Goal: Task Accomplishment & Management: Use online tool/utility

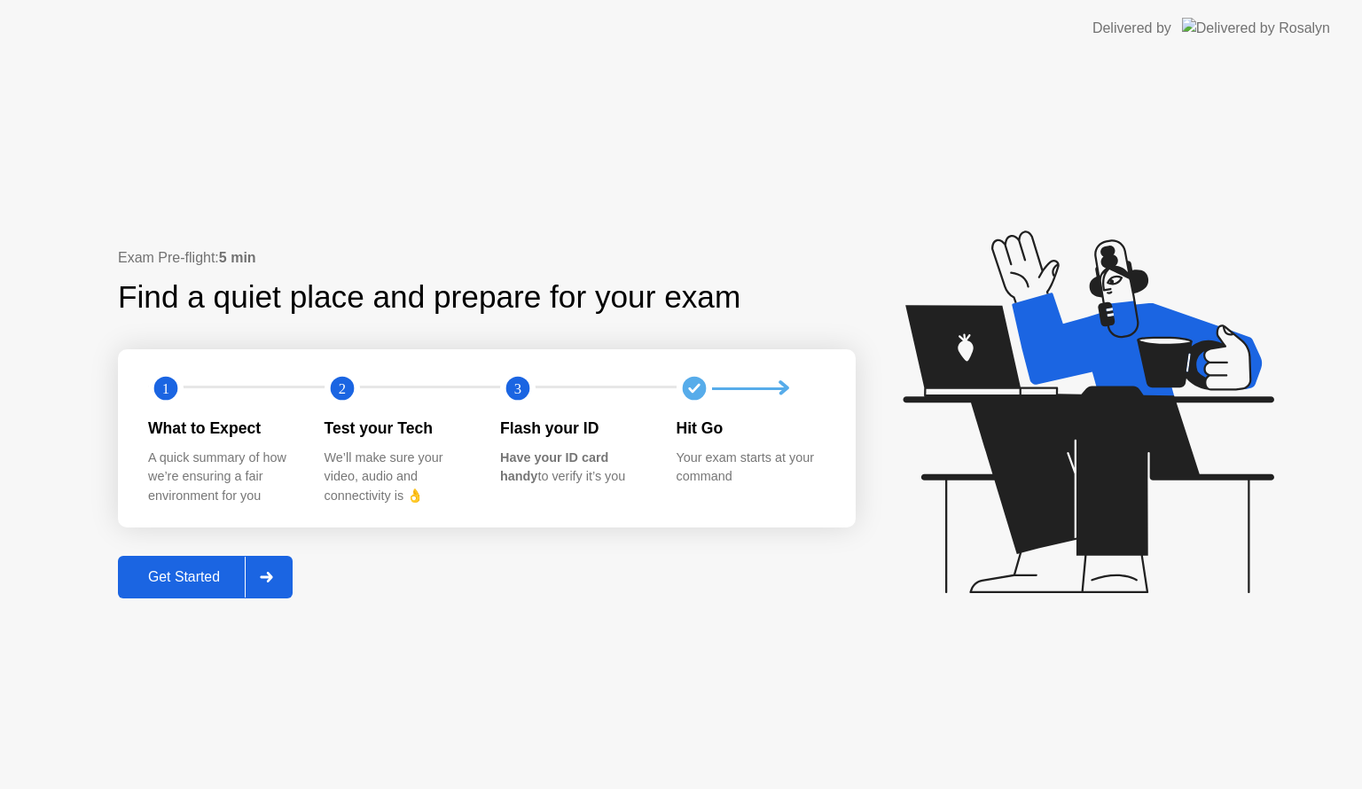
click at [201, 584] on div "Get Started" at bounding box center [183, 577] width 121 height 16
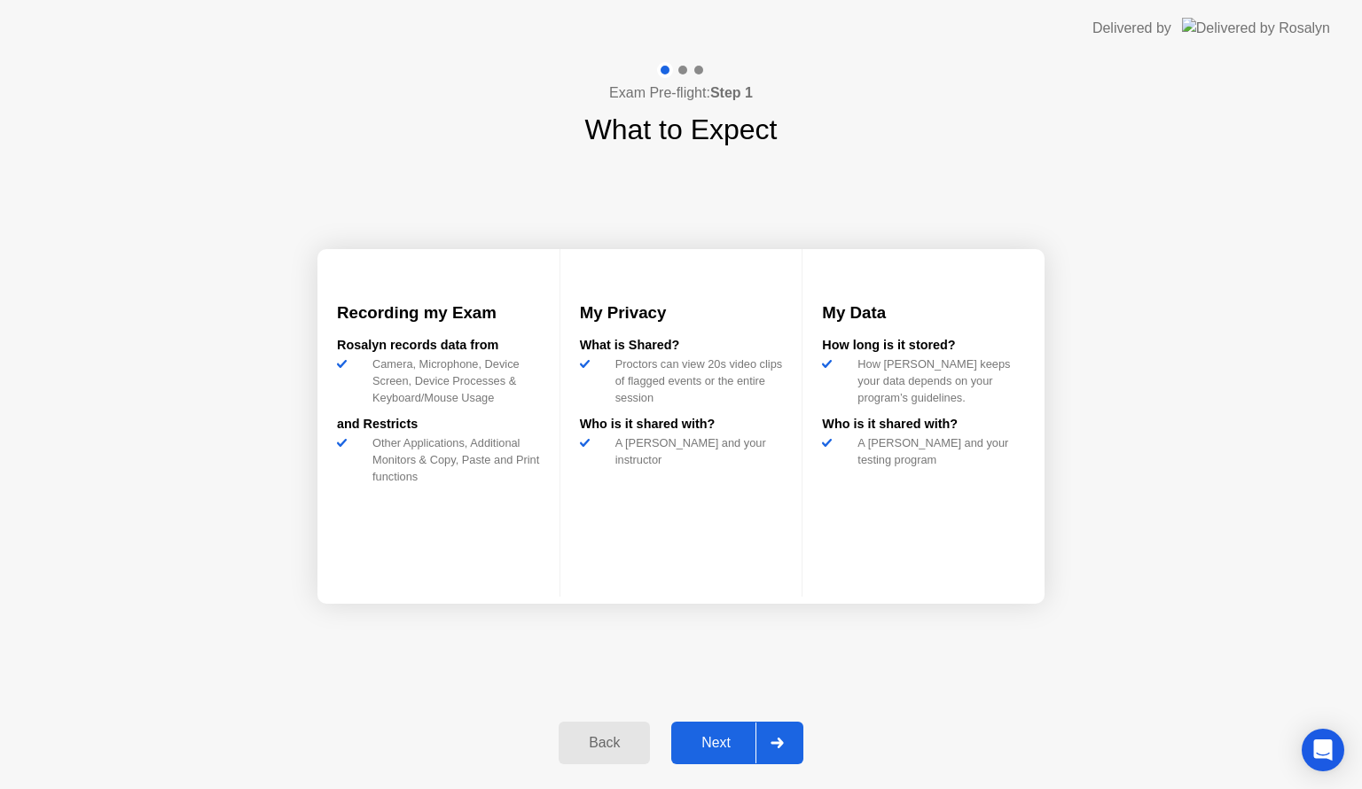
click at [725, 739] on div "Next" at bounding box center [716, 743] width 79 height 16
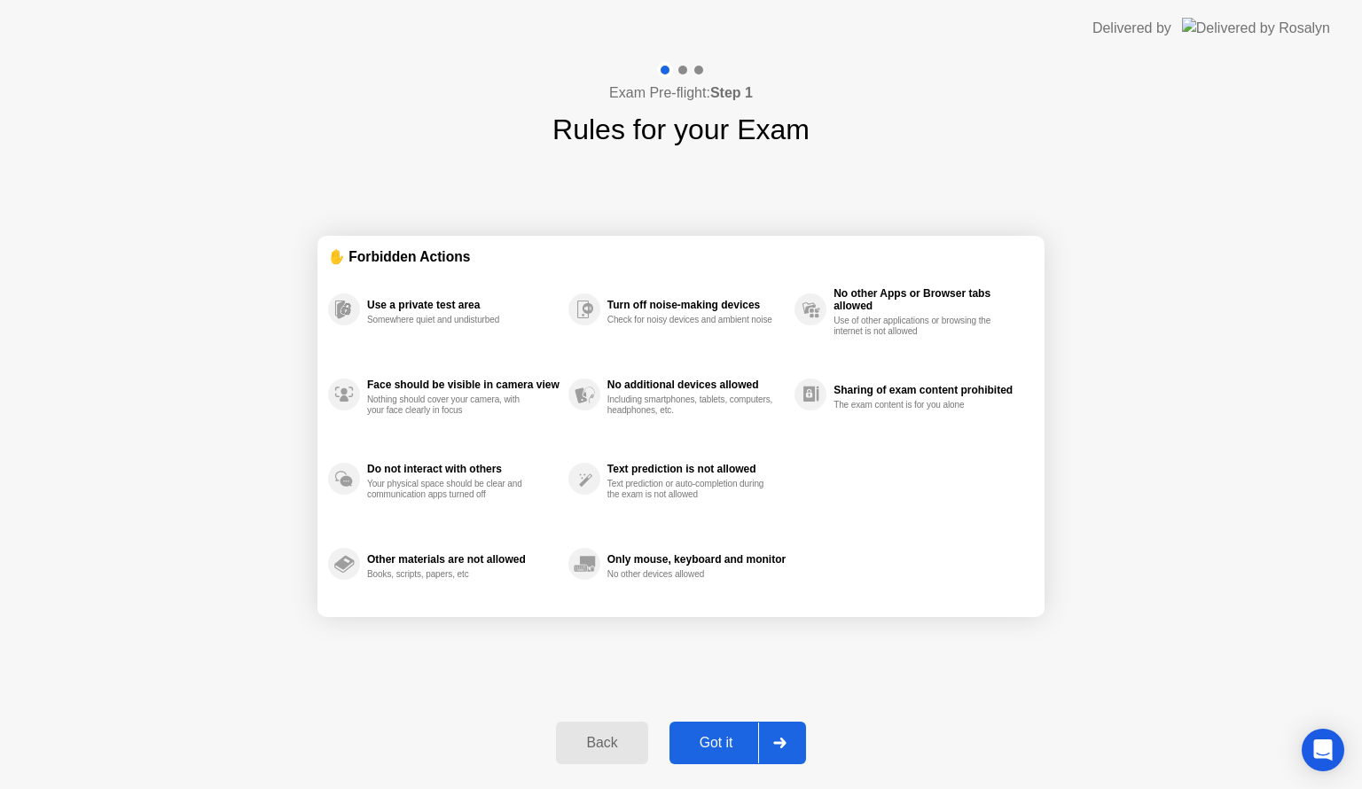
click at [726, 737] on div "Got it" at bounding box center [716, 743] width 83 height 16
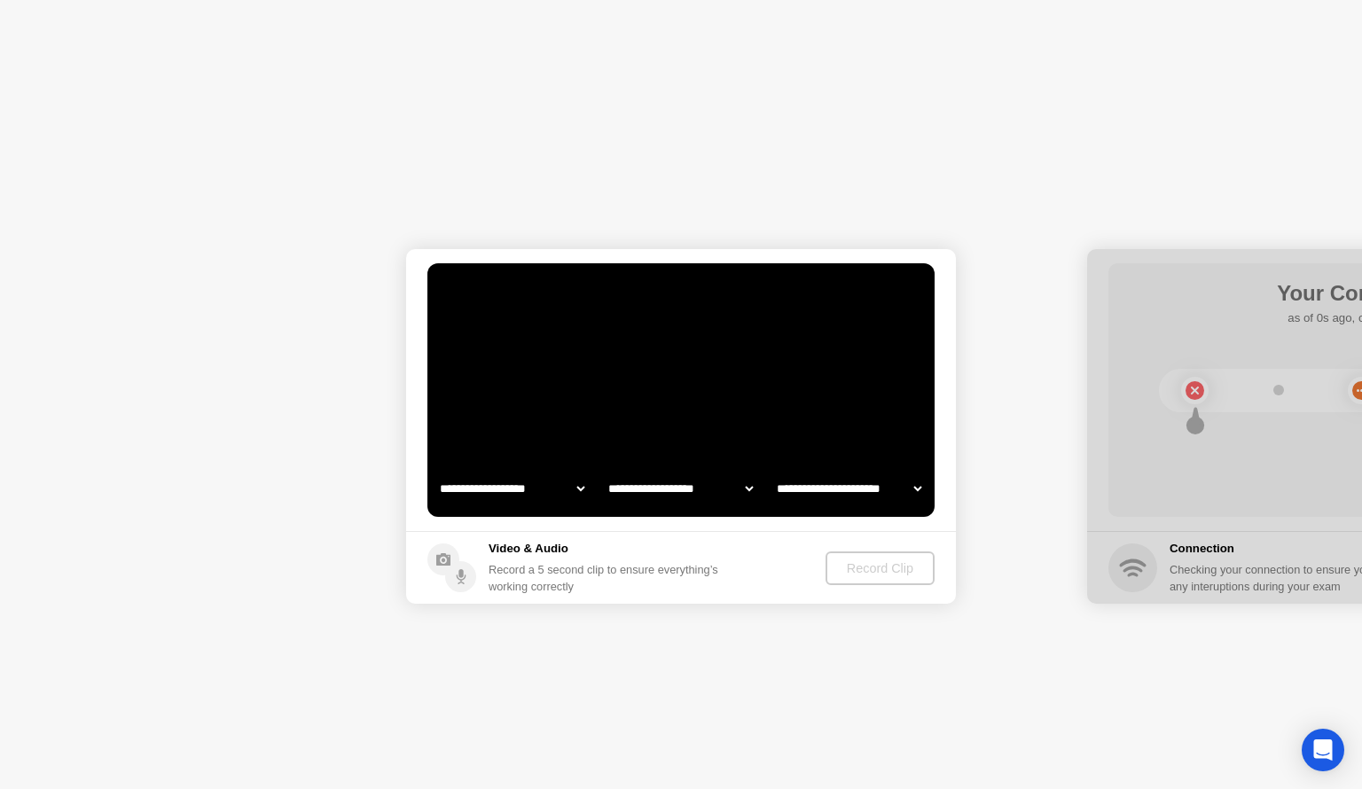
select select "**********"
select select "*******"
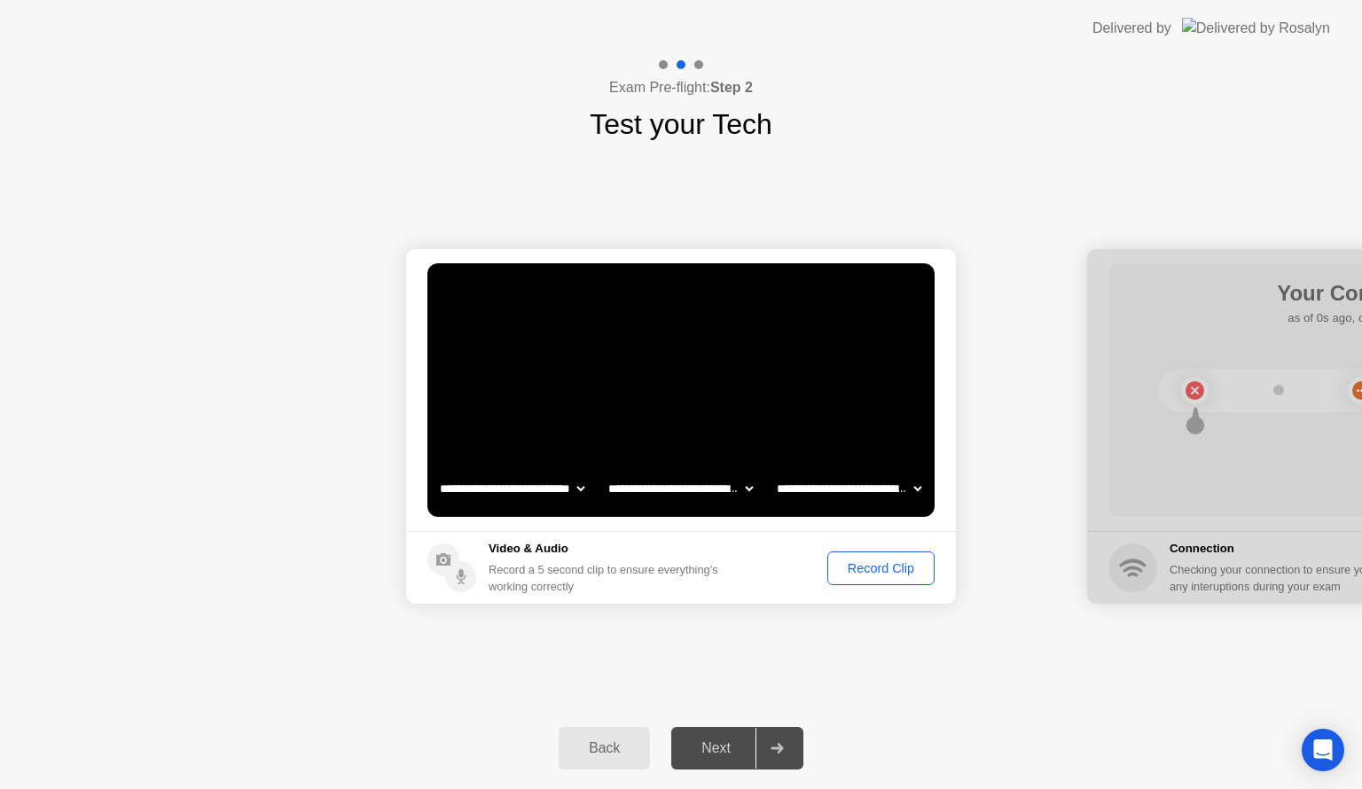
click at [674, 487] on select "**********" at bounding box center [681, 488] width 152 height 35
click at [605, 471] on select "**********" at bounding box center [681, 488] width 152 height 35
click at [701, 401] on video at bounding box center [680, 390] width 507 height 254
click at [873, 564] on div "Record Clip" at bounding box center [881, 568] width 95 height 14
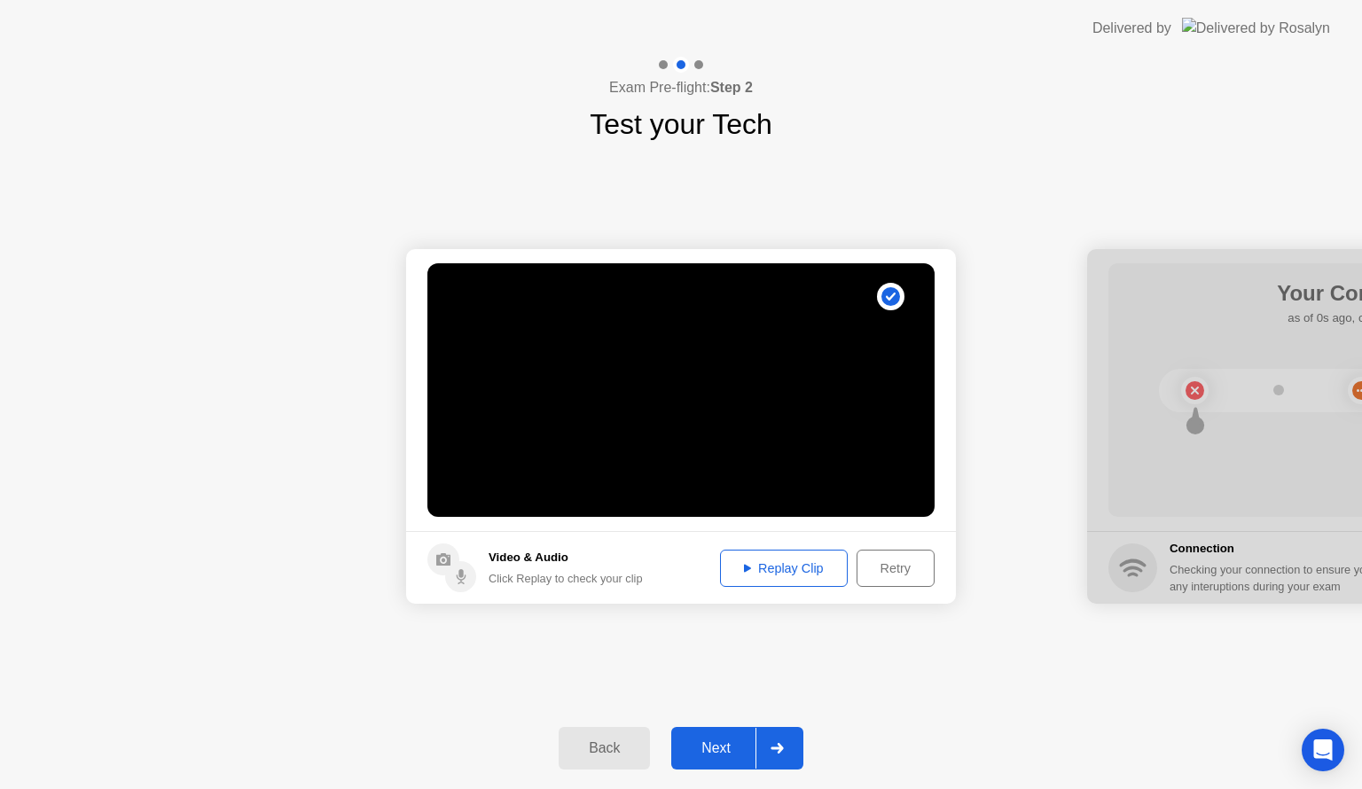
click at [724, 745] on div "Next" at bounding box center [716, 748] width 79 height 16
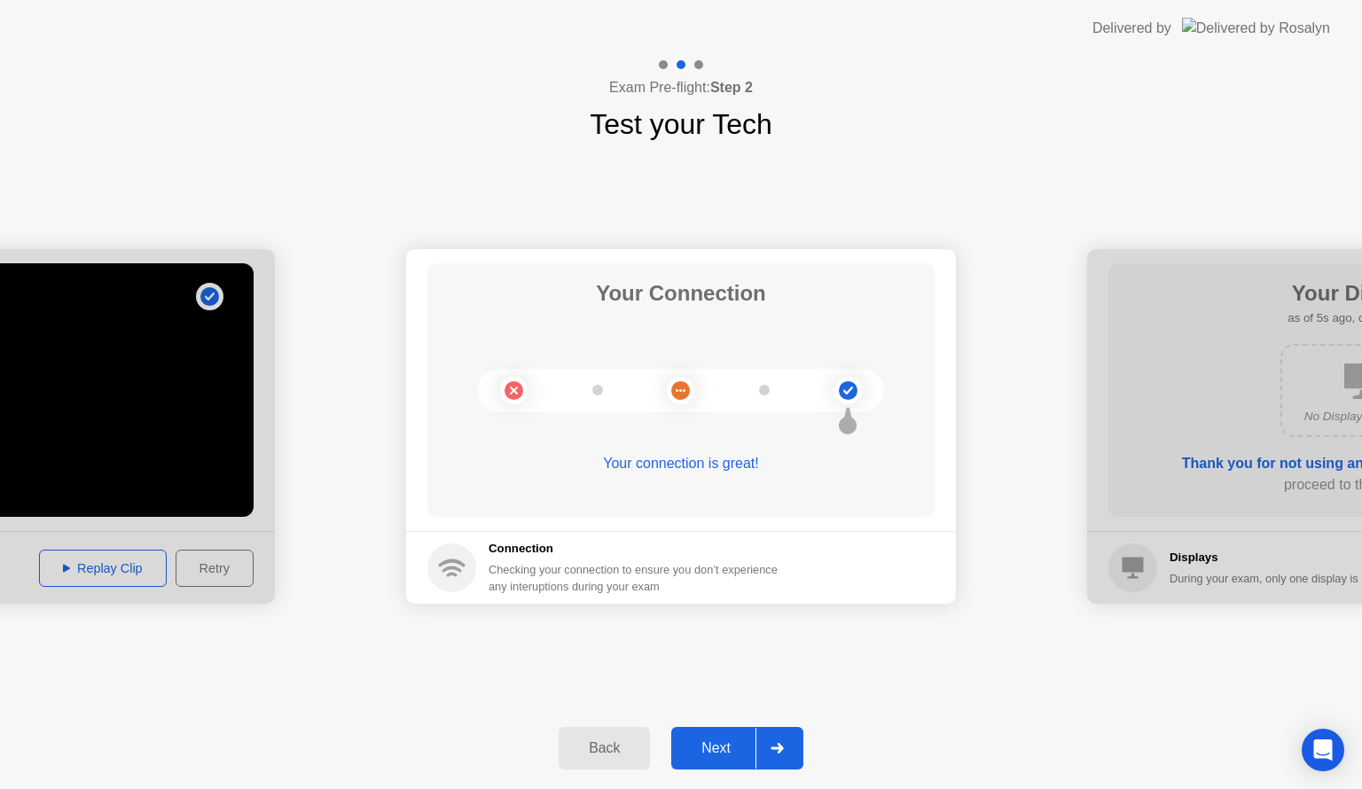
click at [719, 747] on div "Next" at bounding box center [716, 748] width 79 height 16
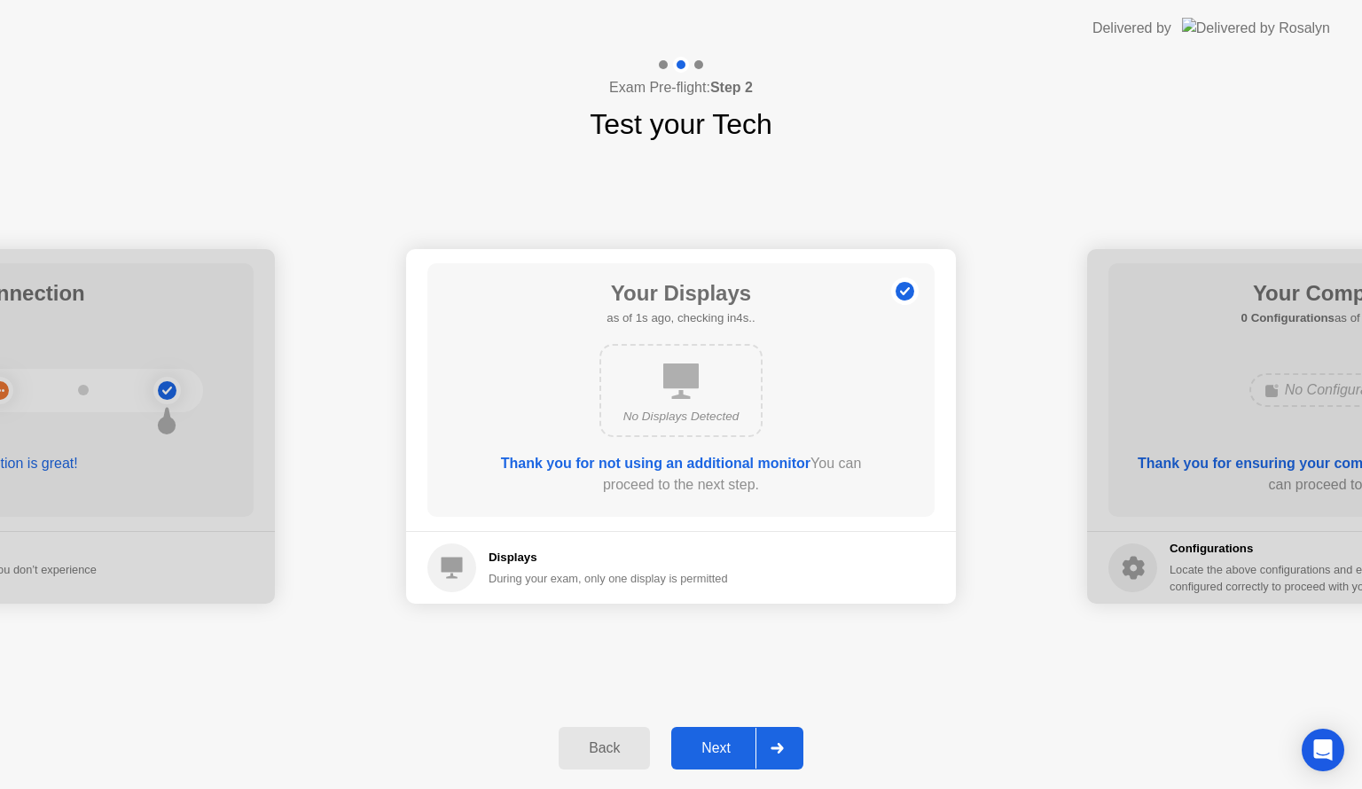
click at [719, 747] on div "Next" at bounding box center [716, 748] width 79 height 16
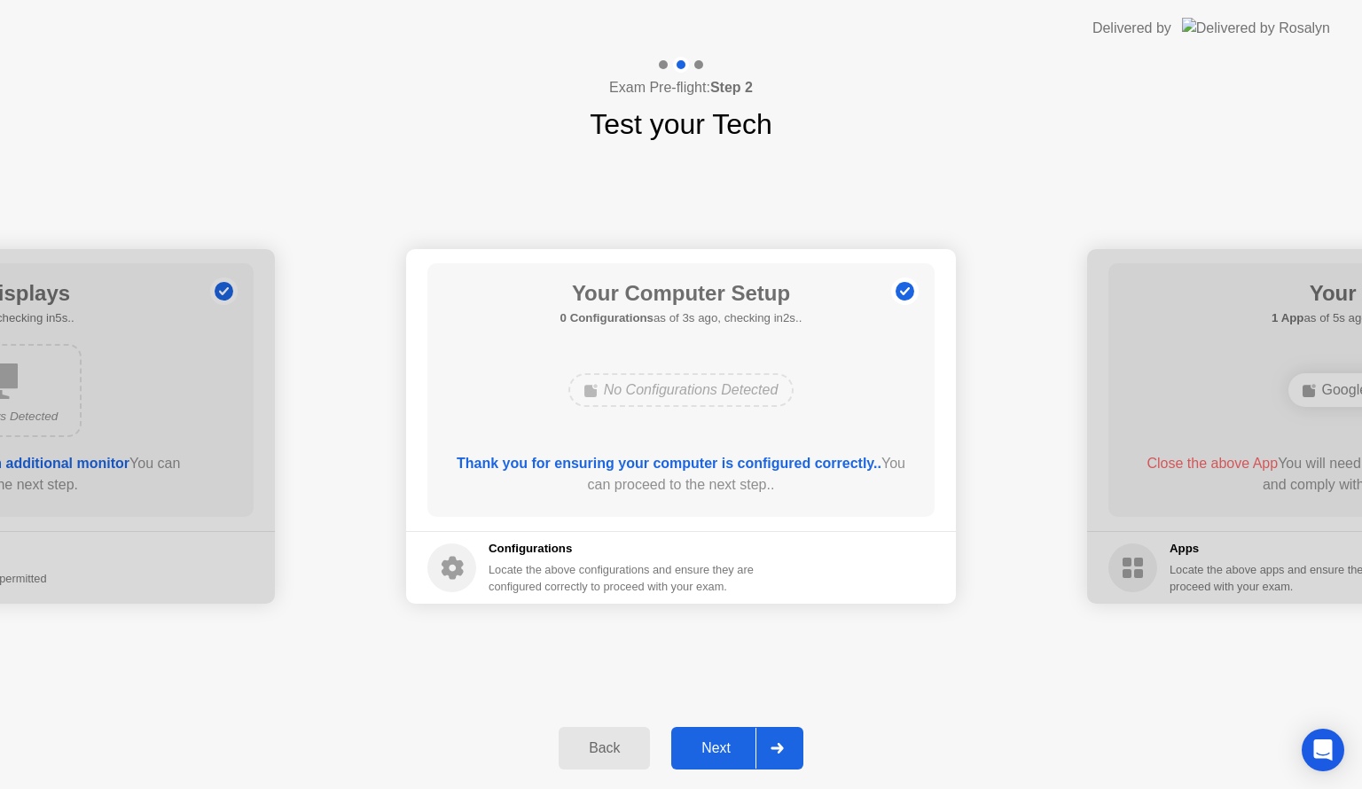
click at [723, 746] on div "Next" at bounding box center [716, 748] width 79 height 16
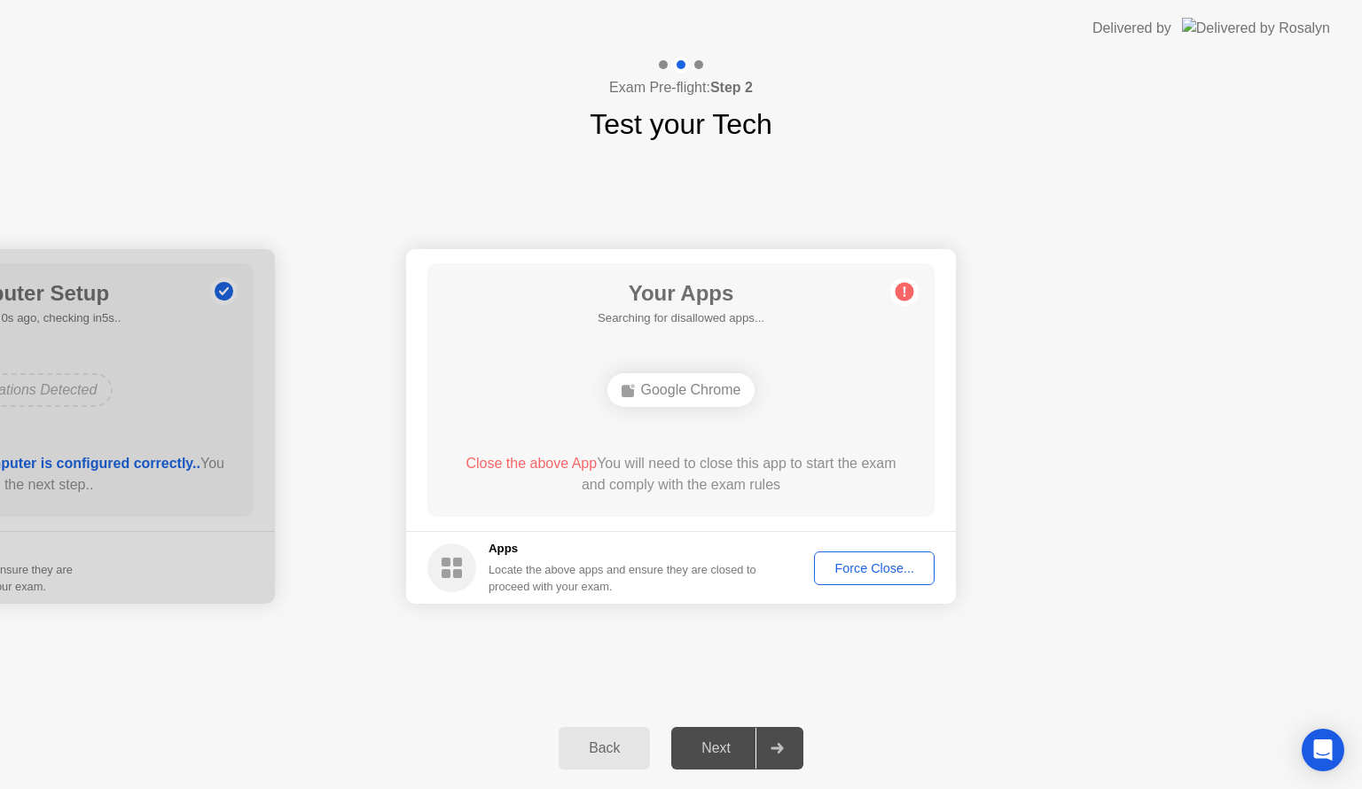
click at [677, 398] on div "Google Chrome" at bounding box center [681, 390] width 148 height 34
click at [848, 573] on div "Force Close..." at bounding box center [874, 568] width 108 height 14
click at [680, 388] on div "Google Chrome" at bounding box center [681, 390] width 148 height 34
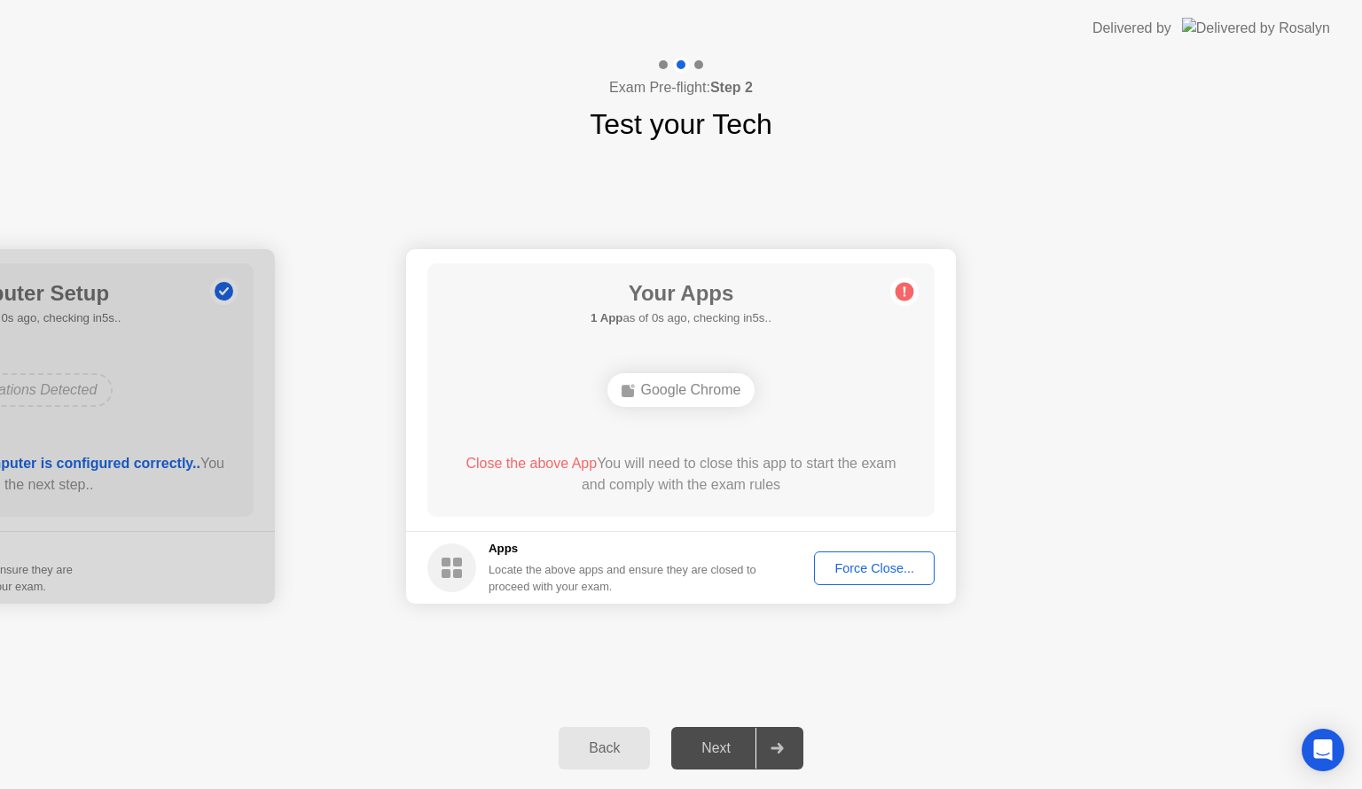
click at [873, 569] on div "Force Close..." at bounding box center [874, 568] width 108 height 14
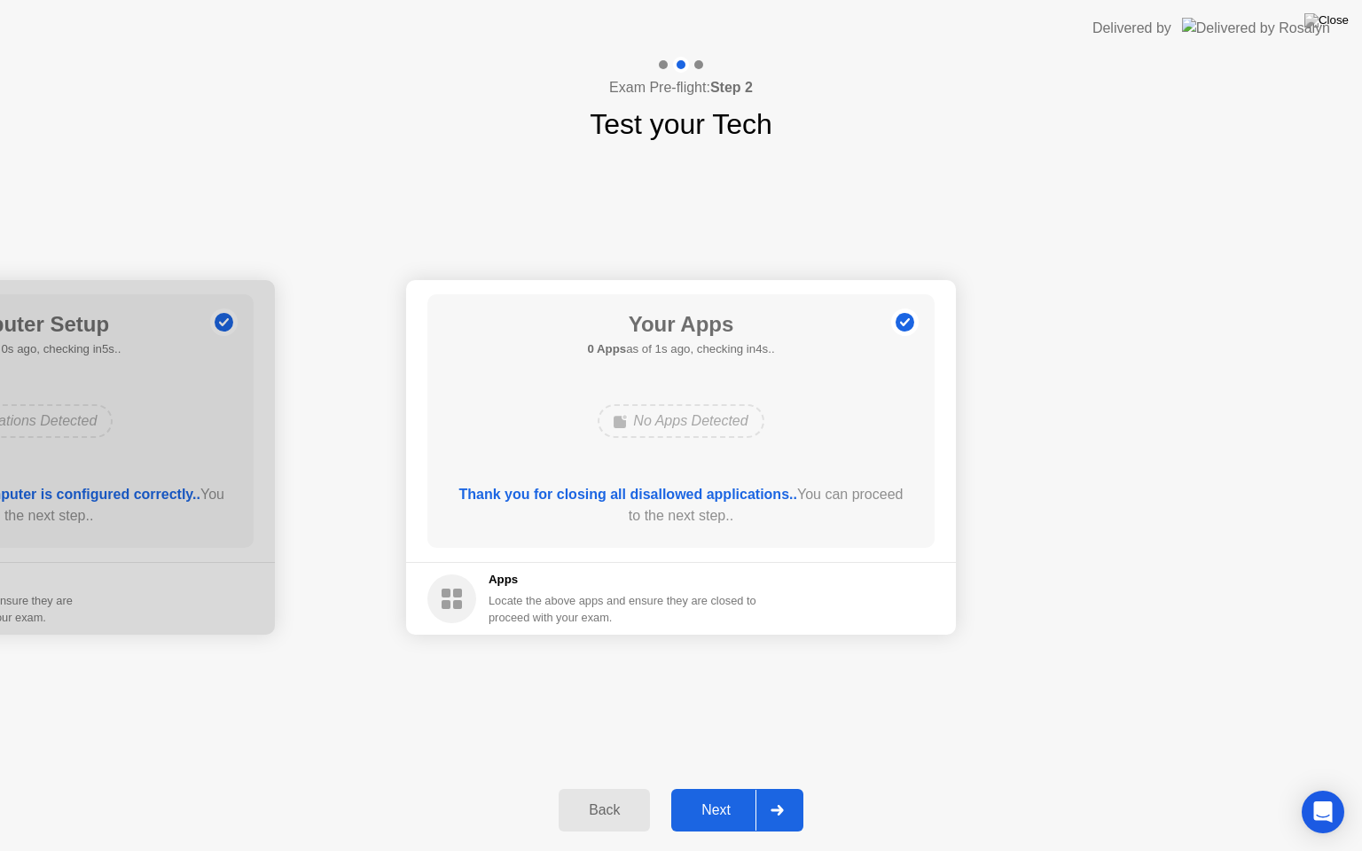
click at [727, 788] on div "Next" at bounding box center [716, 811] width 79 height 16
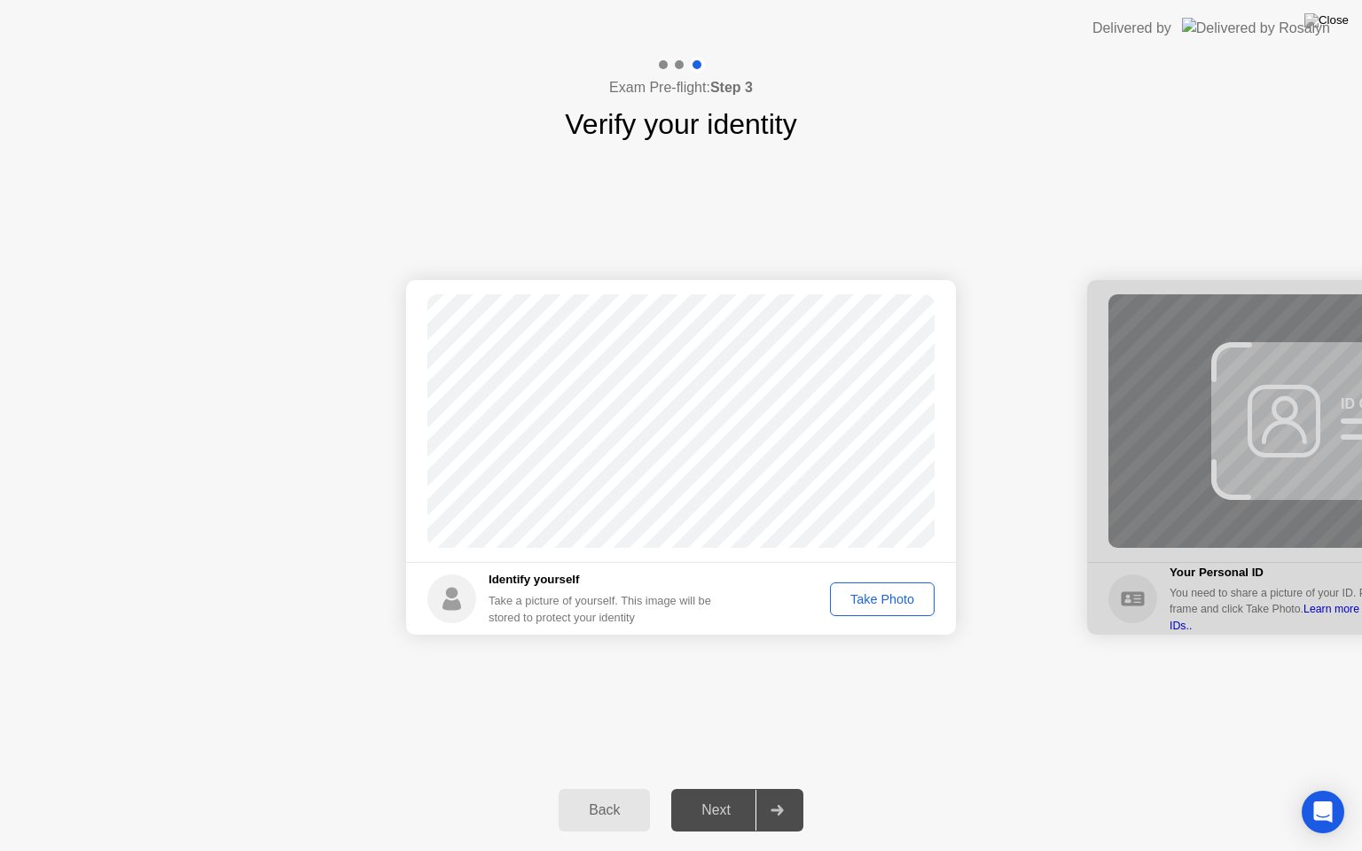
click at [897, 585] on button "Take Photo" at bounding box center [882, 600] width 105 height 34
click at [726, 788] on div "Next" at bounding box center [716, 811] width 79 height 16
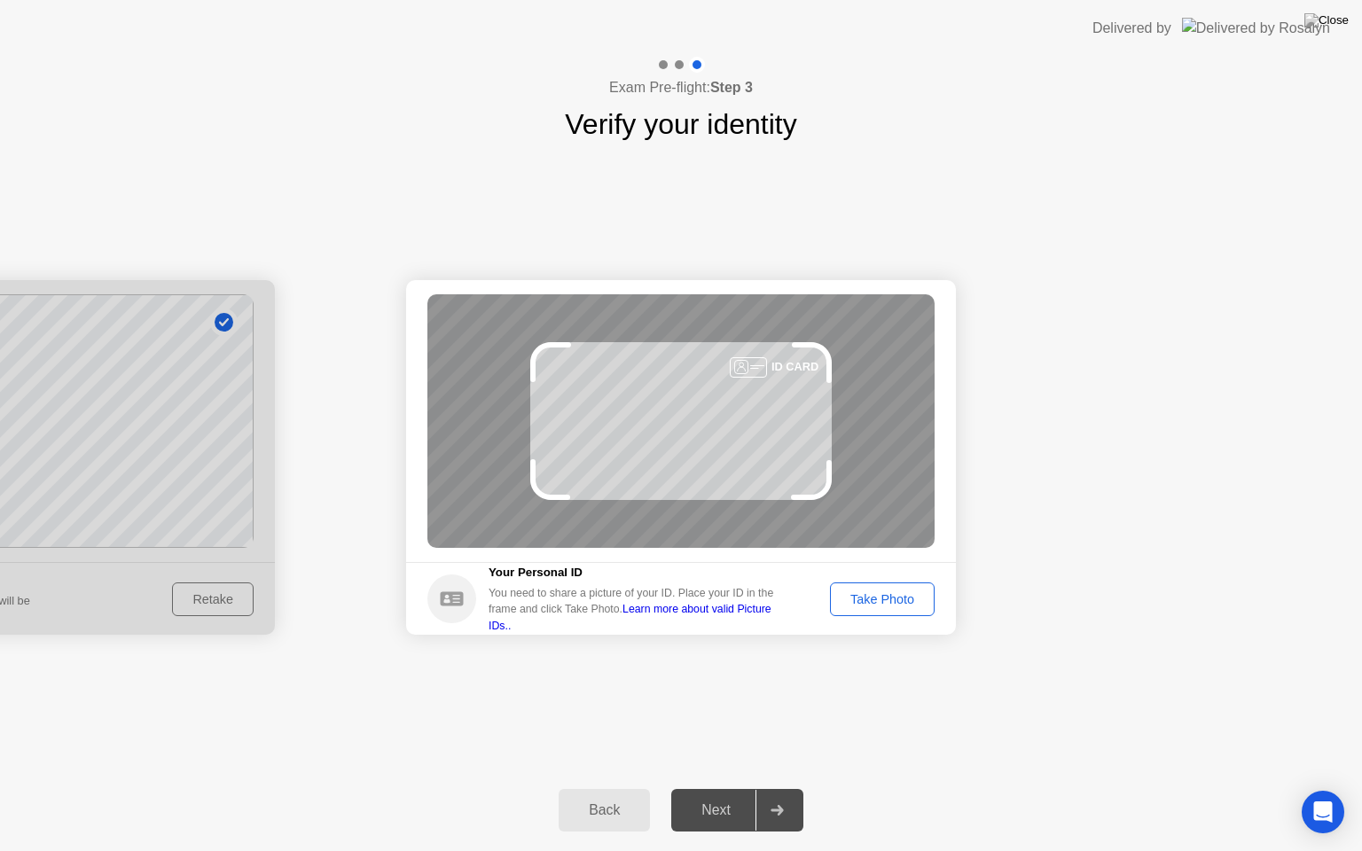
click at [872, 599] on div "Take Photo" at bounding box center [882, 599] width 92 height 14
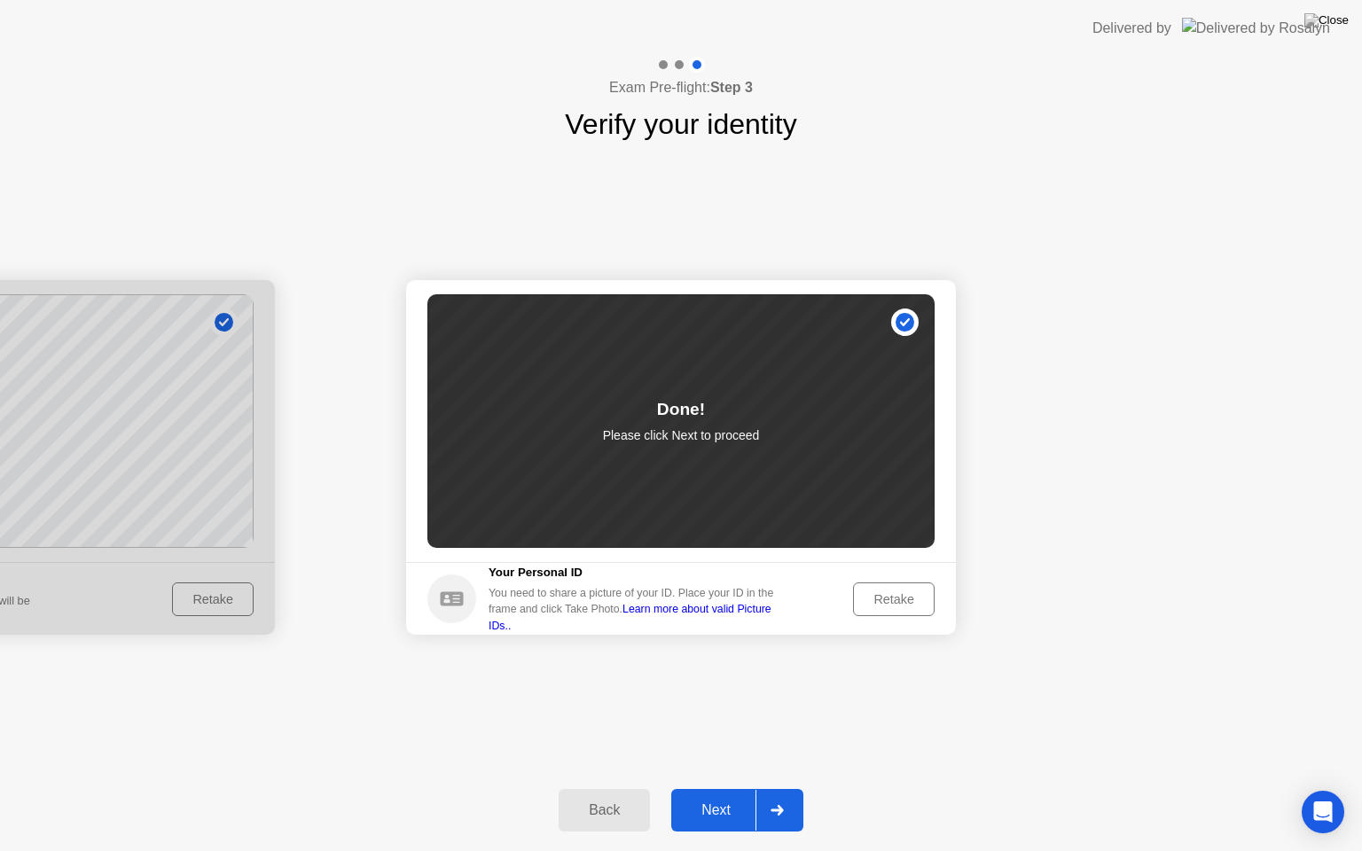
click at [720, 788] on div "Next" at bounding box center [716, 811] width 79 height 16
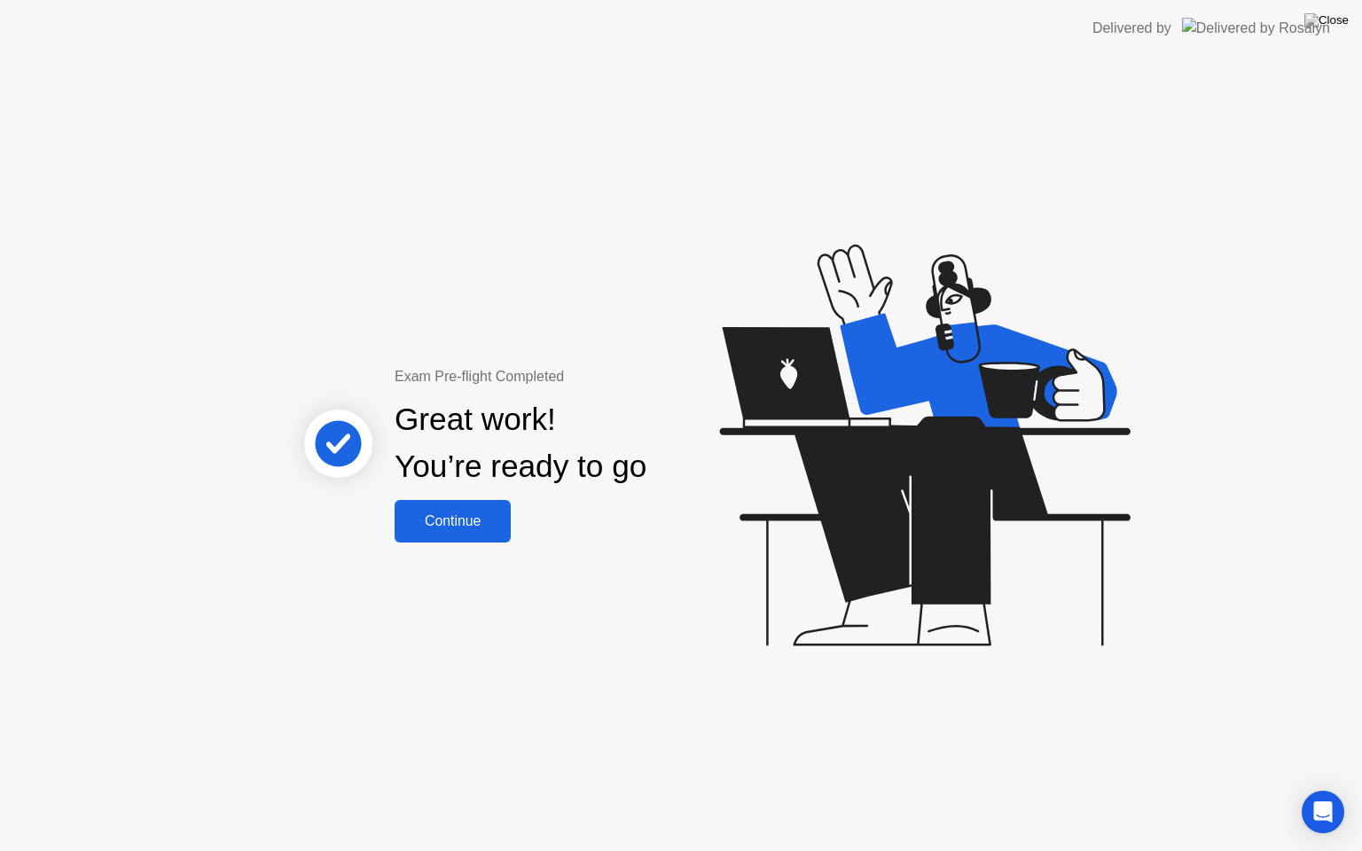
click at [457, 524] on div "Continue" at bounding box center [453, 521] width 106 height 16
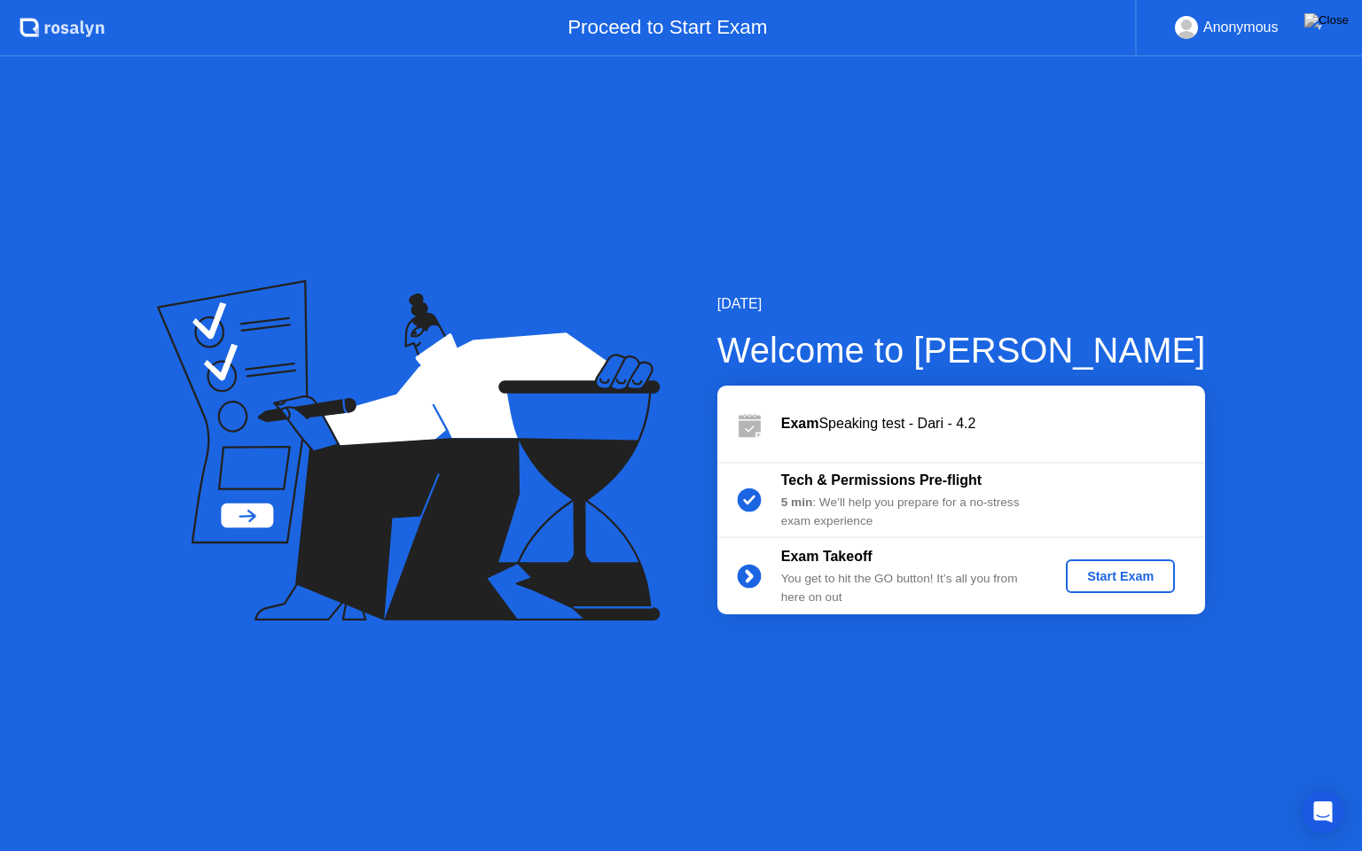
click at [1124, 577] on div "Start Exam" at bounding box center [1120, 576] width 95 height 14
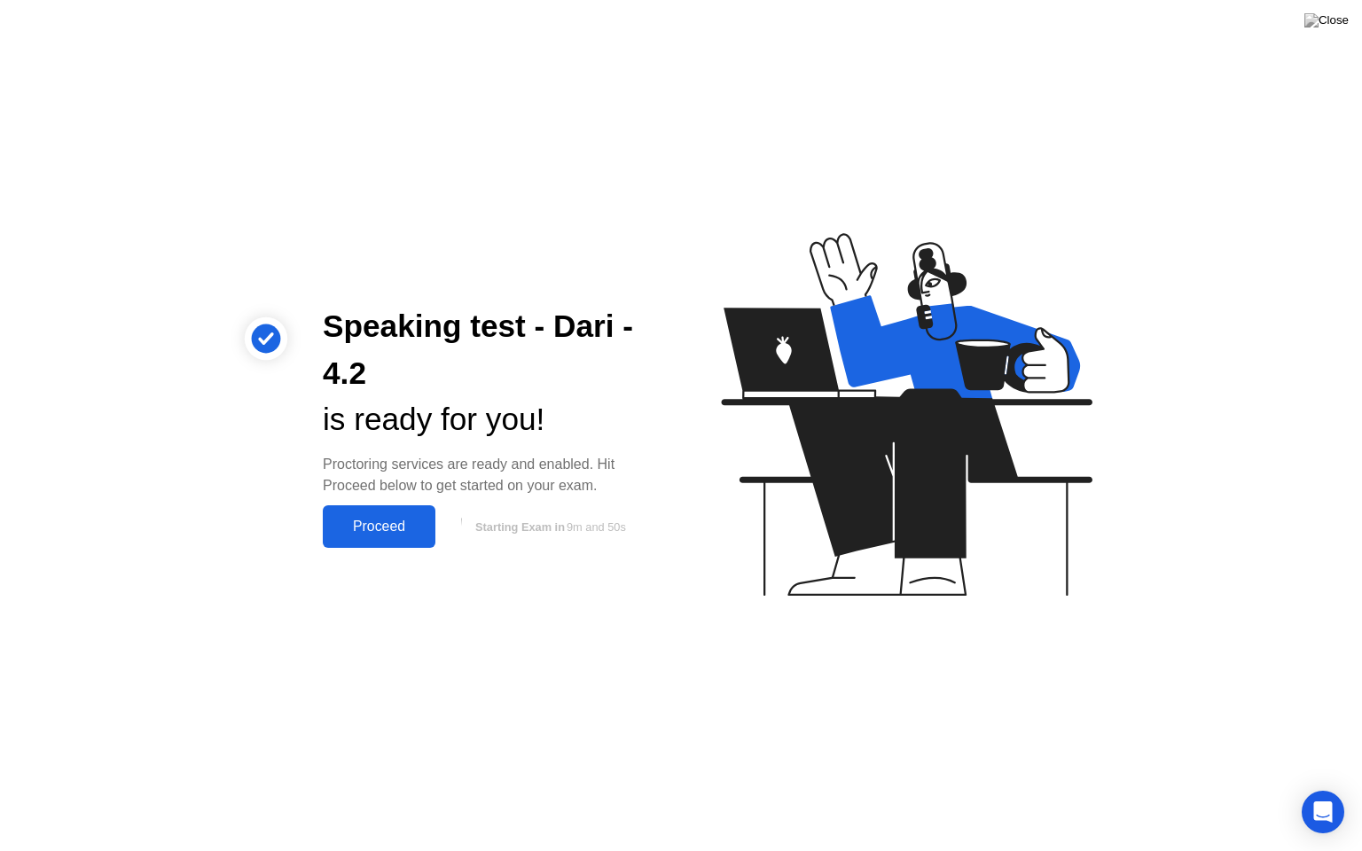
click at [365, 530] on div "Proceed" at bounding box center [379, 527] width 102 height 16
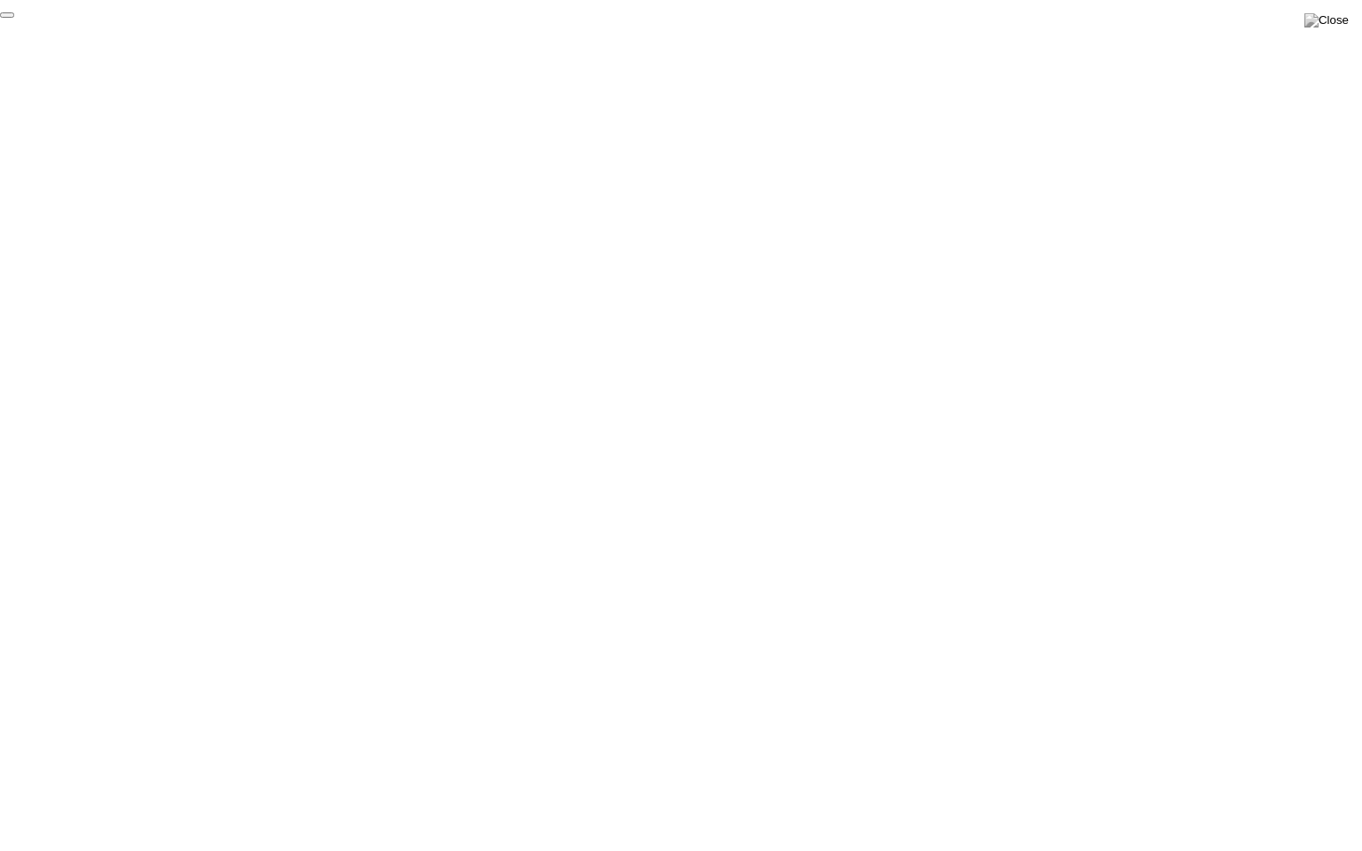
click div "End Proctoring Session"
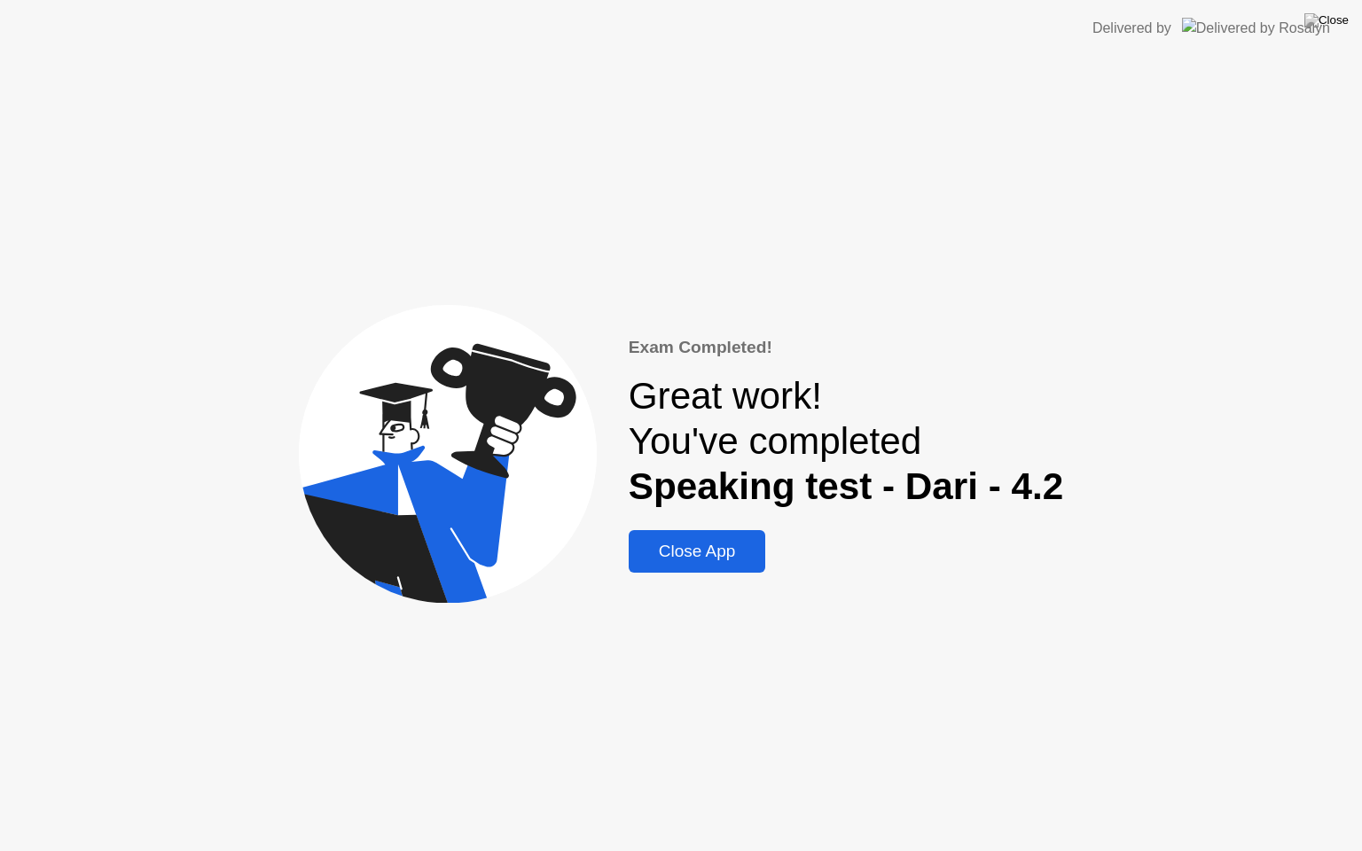
click at [709, 536] on button "Close App" at bounding box center [697, 551] width 137 height 43
